Goal: Transaction & Acquisition: Purchase product/service

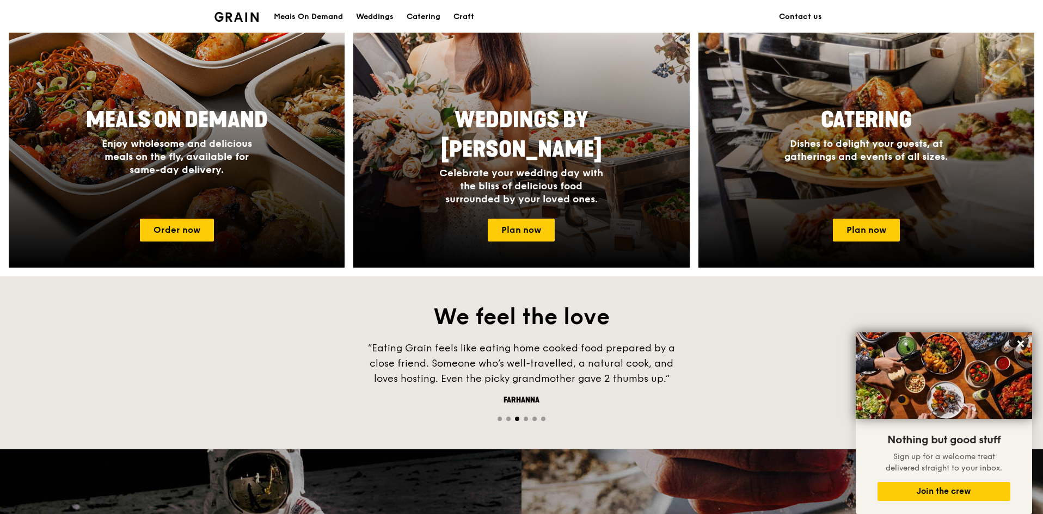
scroll to position [490, 0]
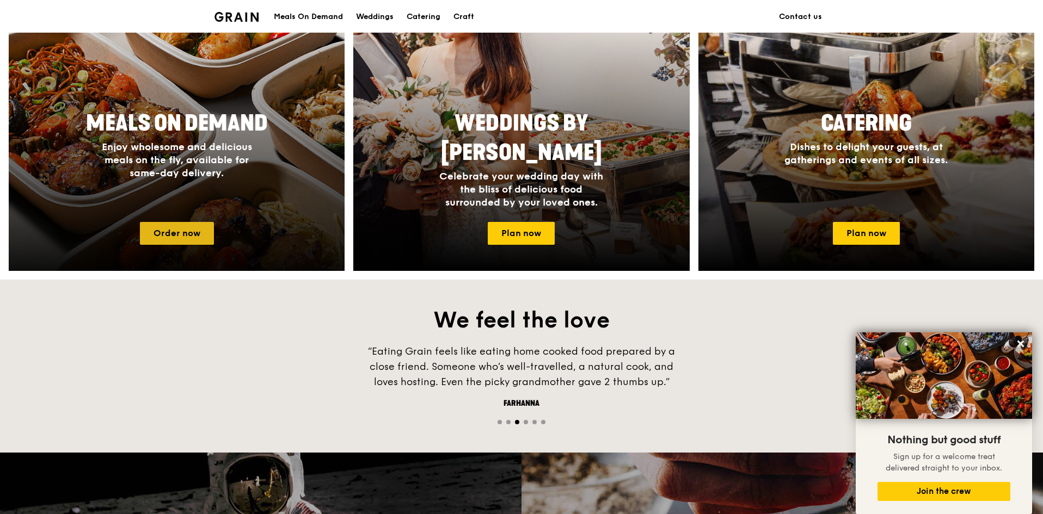
click at [158, 235] on link "Order now" at bounding box center [177, 233] width 74 height 23
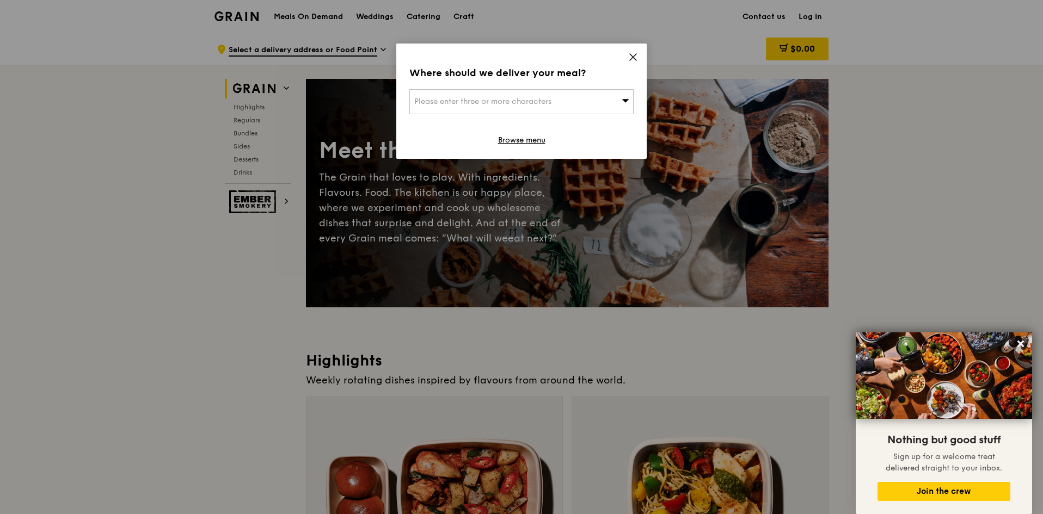
click at [519, 97] on span "Please enter three or more characters" at bounding box center [482, 101] width 137 height 9
click at [519, 97] on input "search" at bounding box center [521, 102] width 223 height 24
click at [634, 54] on icon at bounding box center [633, 57] width 10 height 10
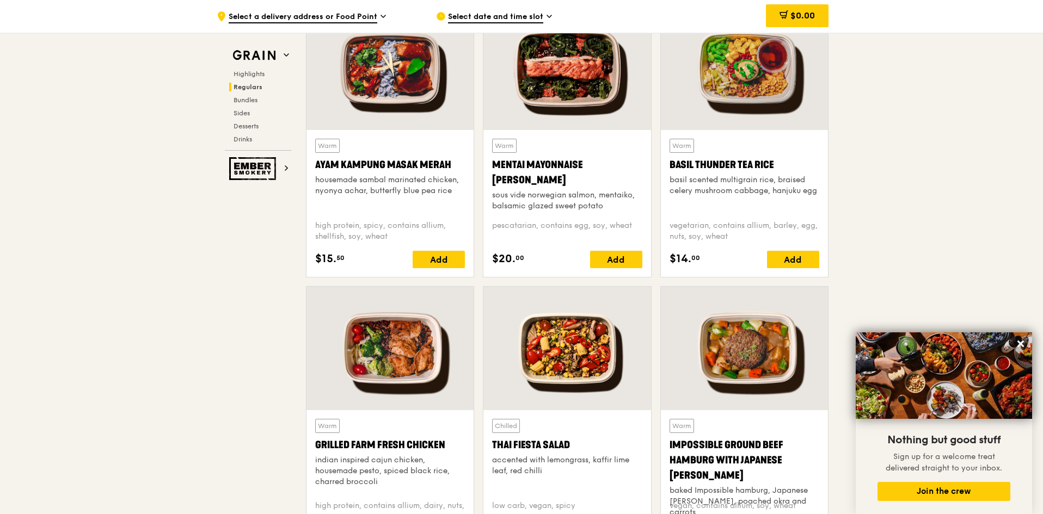
scroll to position [1034, 0]
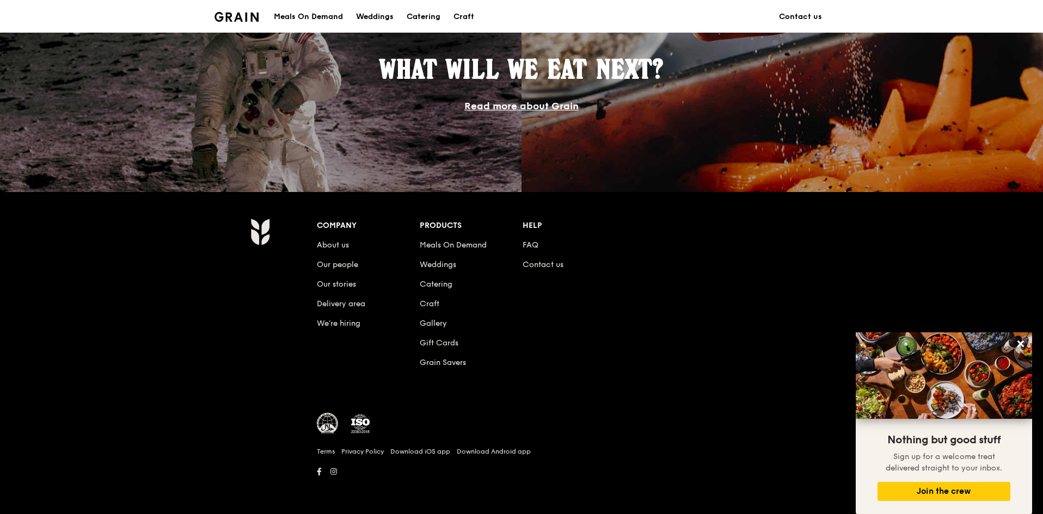
scroll to position [490, 0]
